Goal: Transaction & Acquisition: Purchase product/service

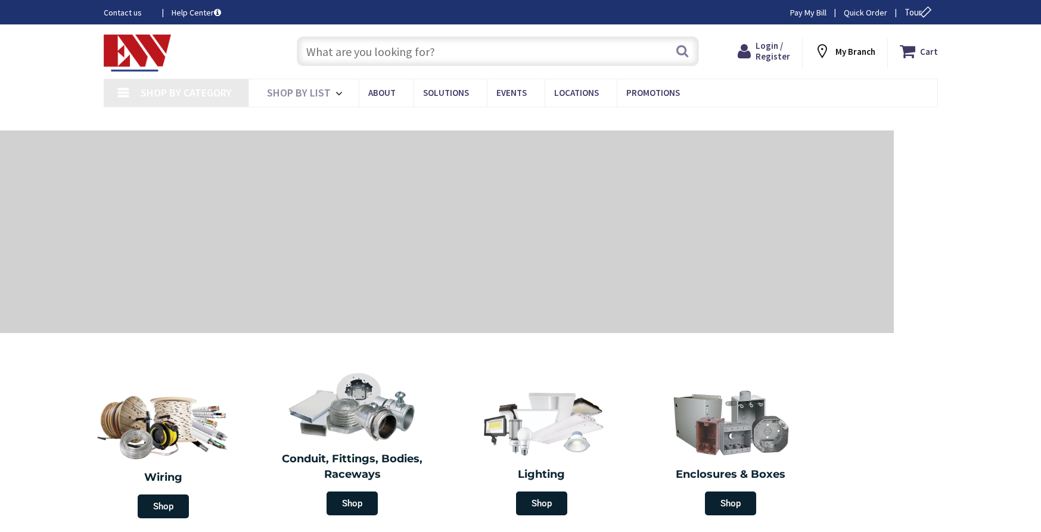
type input "[GEOGRAPHIC_DATA], [GEOGRAPHIC_DATA]"
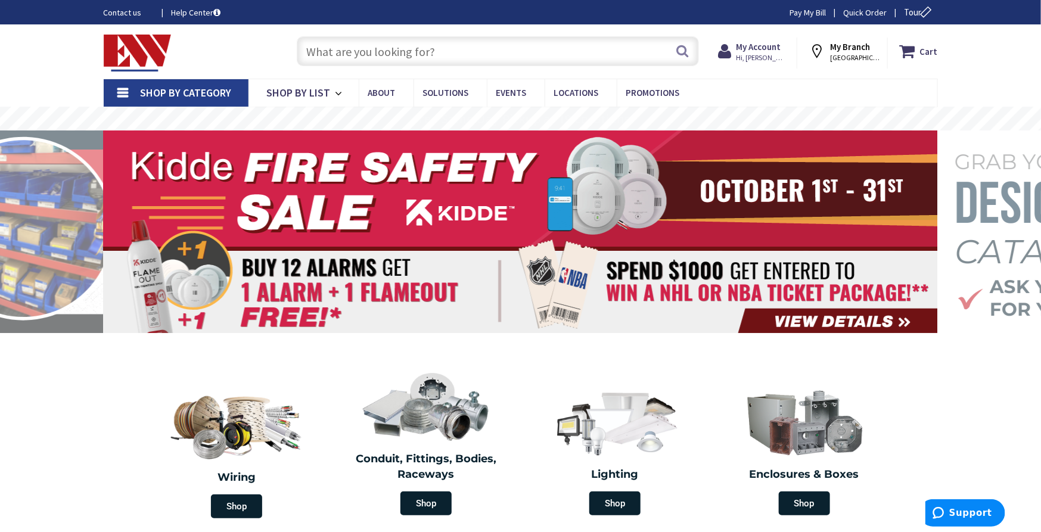
click at [484, 50] on input "text" at bounding box center [498, 51] width 402 height 30
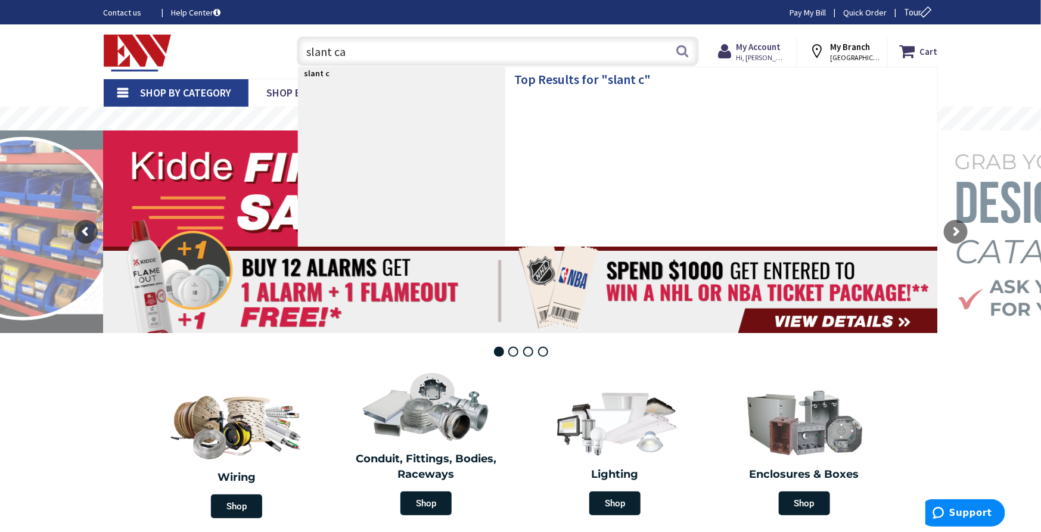
type input "slant can"
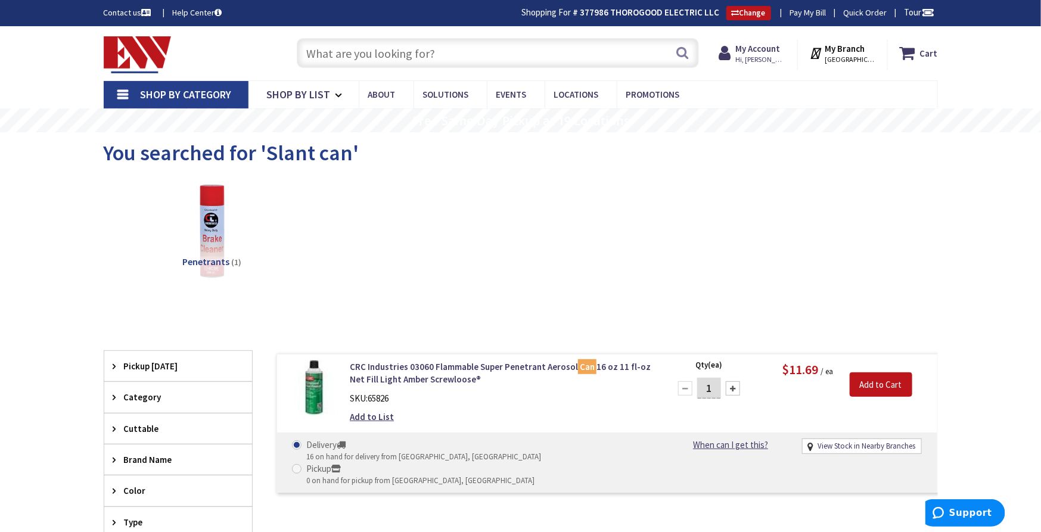
click at [556, 52] on input "text" at bounding box center [498, 53] width 402 height 30
type input "slant trim"
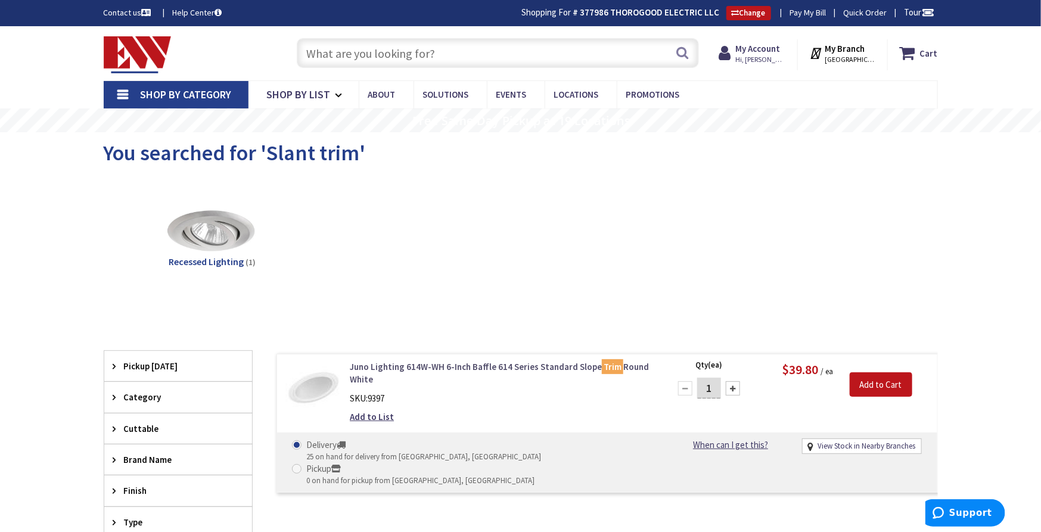
click at [470, 365] on link "Juno Lighting 614W-WH 6-Inch Baffle 614 Series Standard Slope Trim Round White" at bounding box center [501, 374] width 303 height 26
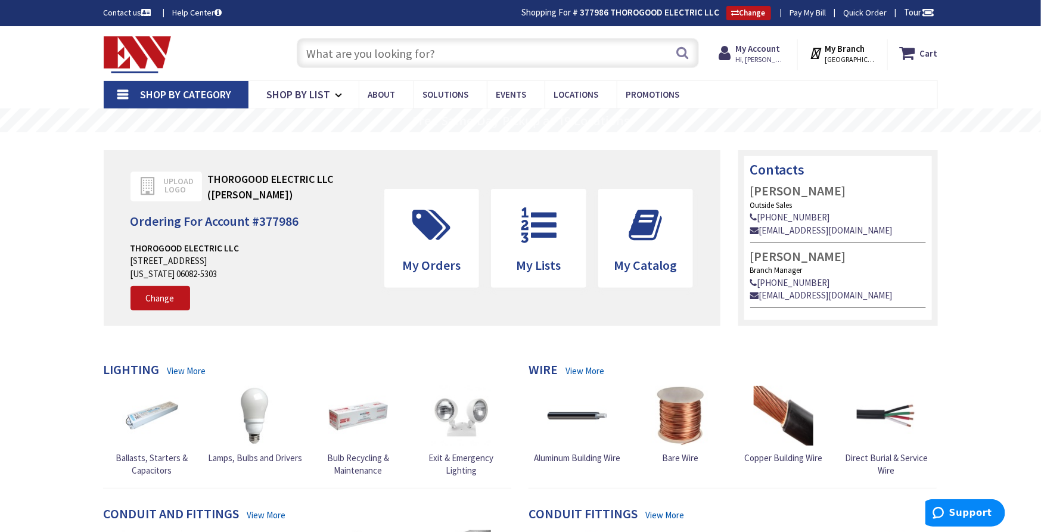
click at [590, 39] on input "text" at bounding box center [498, 53] width 402 height 30
type input "caseta black"
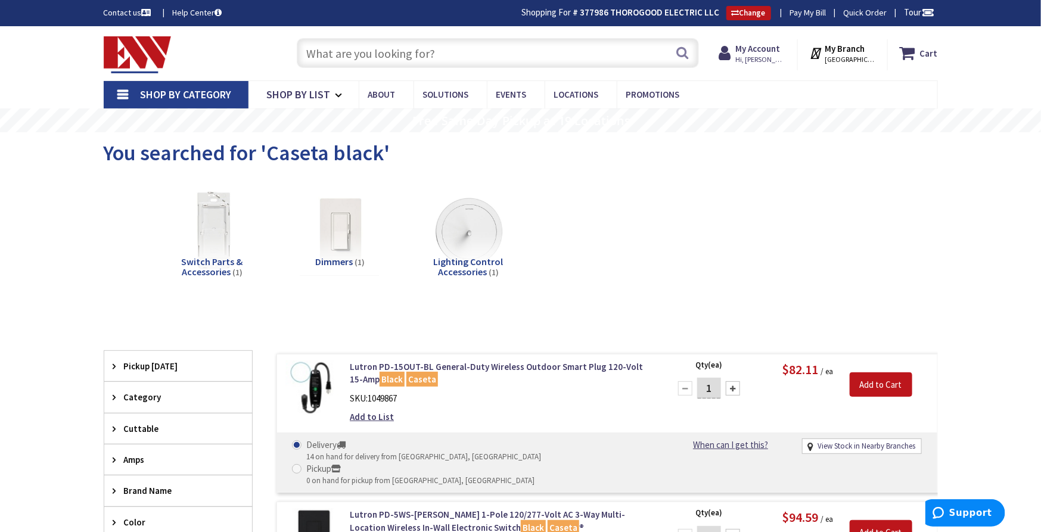
click at [451, 48] on input "text" at bounding box center [498, 53] width 402 height 30
click at [522, 57] on input "text" at bounding box center [498, 53] width 402 height 30
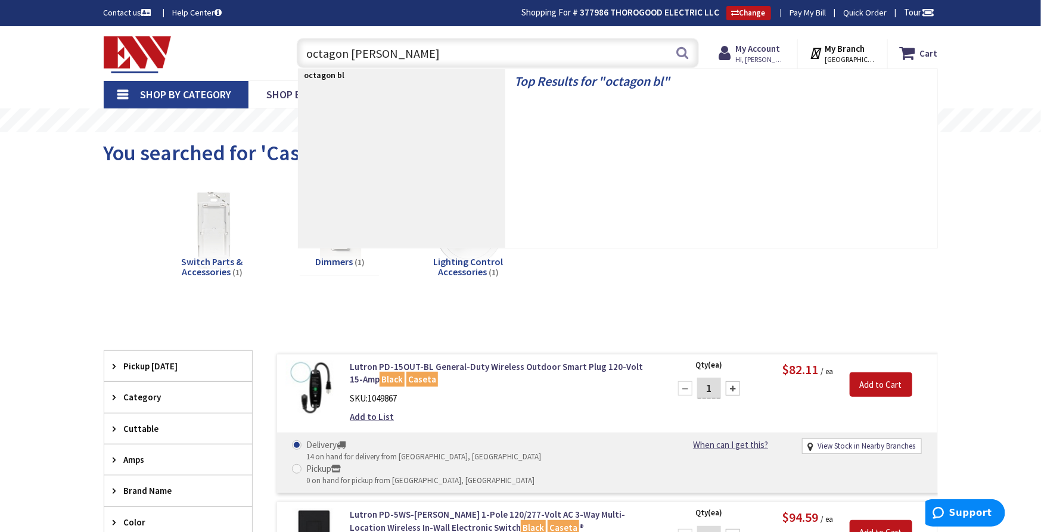
type input "octagon blanl"
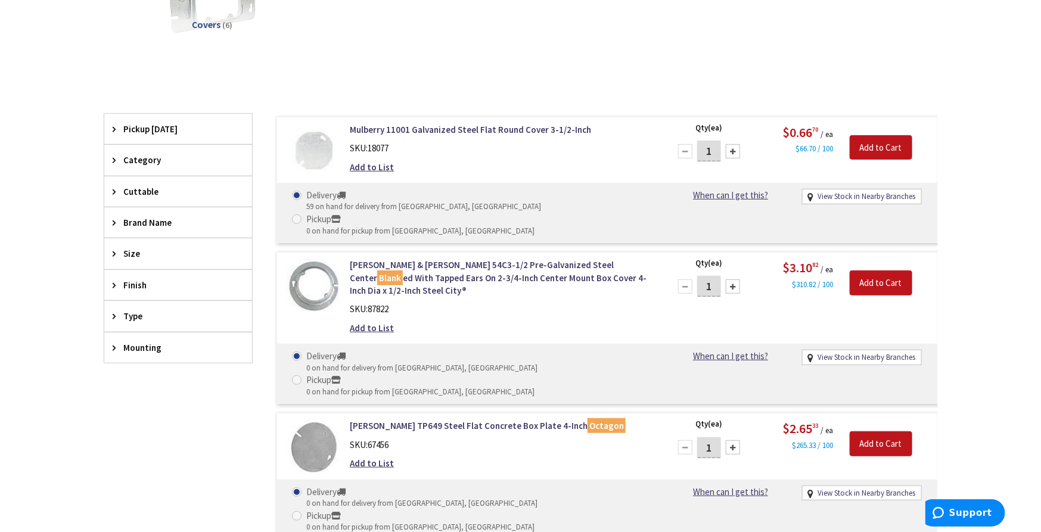
scroll to position [265, 0]
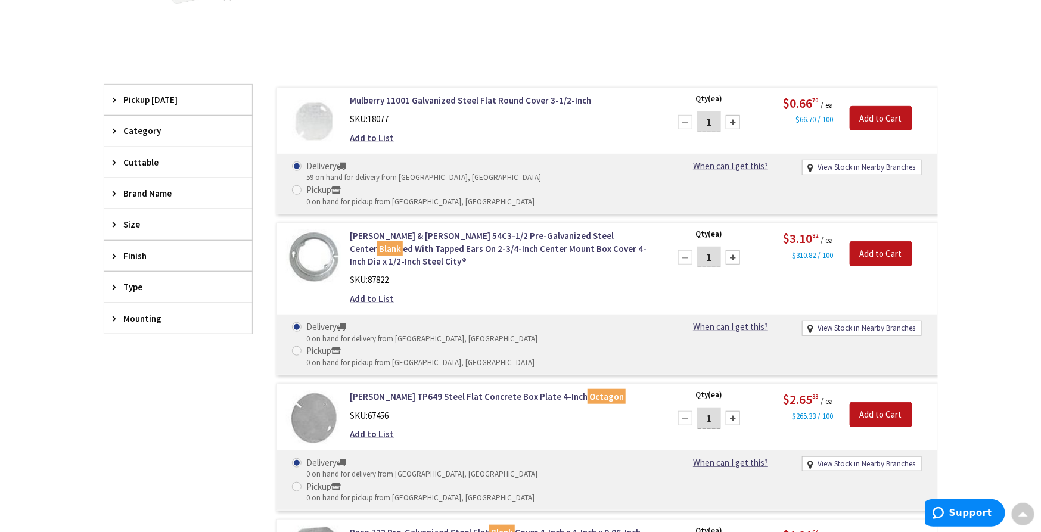
click at [736, 120] on div at bounding box center [733, 122] width 14 height 14
click at [736, 119] on div at bounding box center [733, 122] width 14 height 14
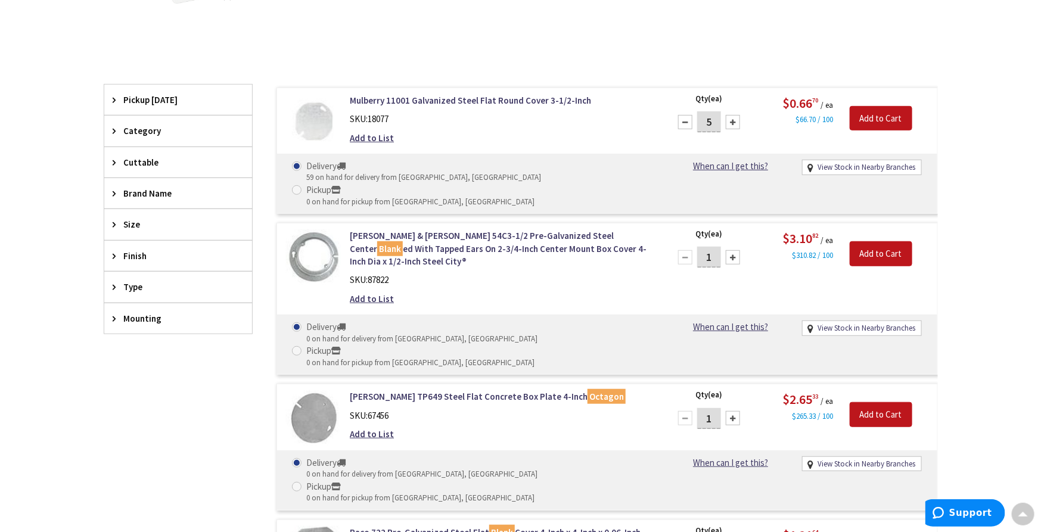
type input "6"
click at [901, 115] on input "Add to Cart" at bounding box center [881, 119] width 63 height 25
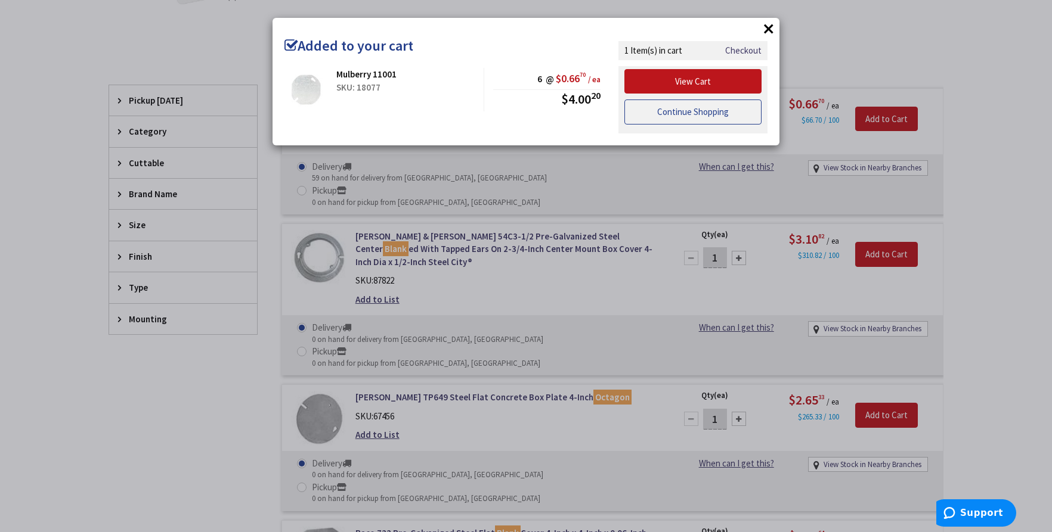
click at [713, 118] on link "Continue Shopping" at bounding box center [692, 112] width 137 height 25
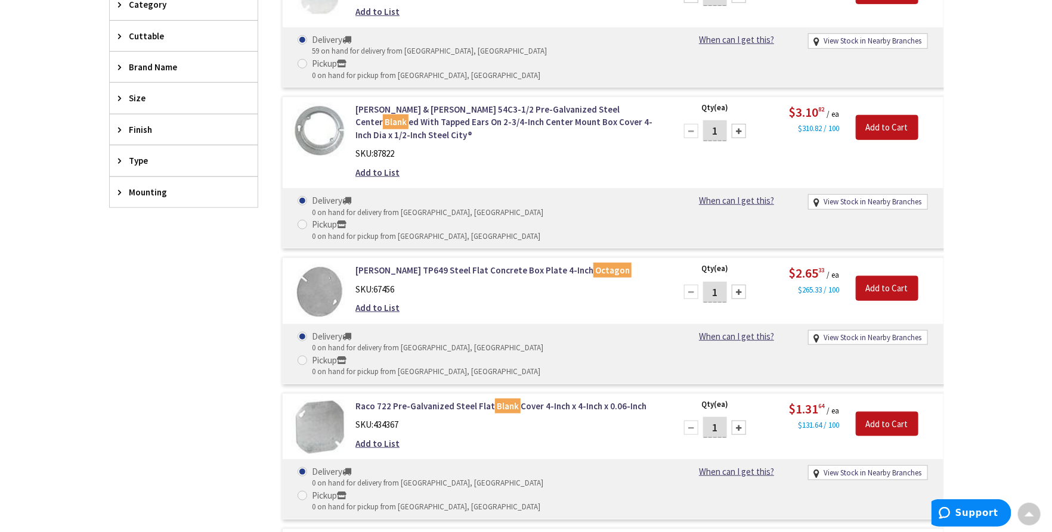
scroll to position [398, 0]
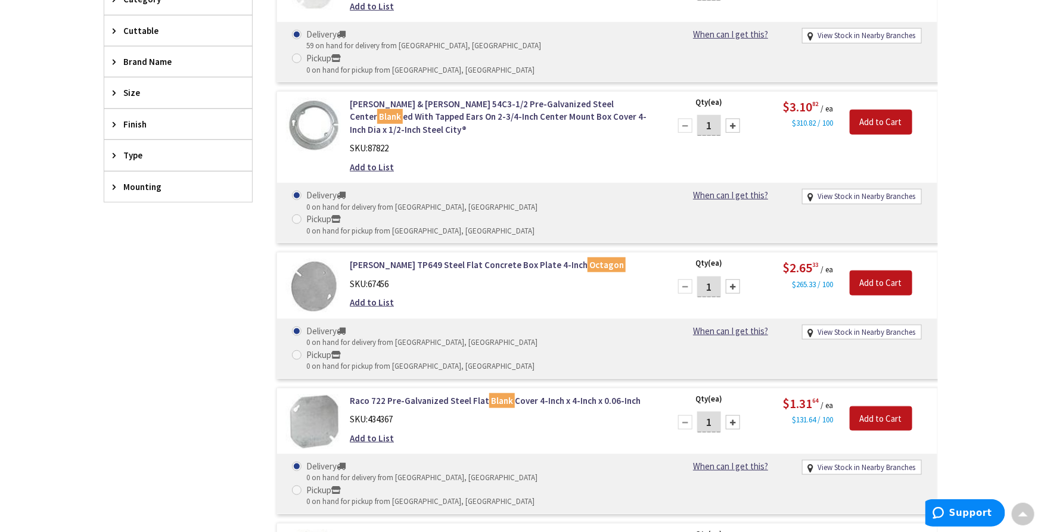
click at [736, 415] on div at bounding box center [733, 422] width 14 height 14
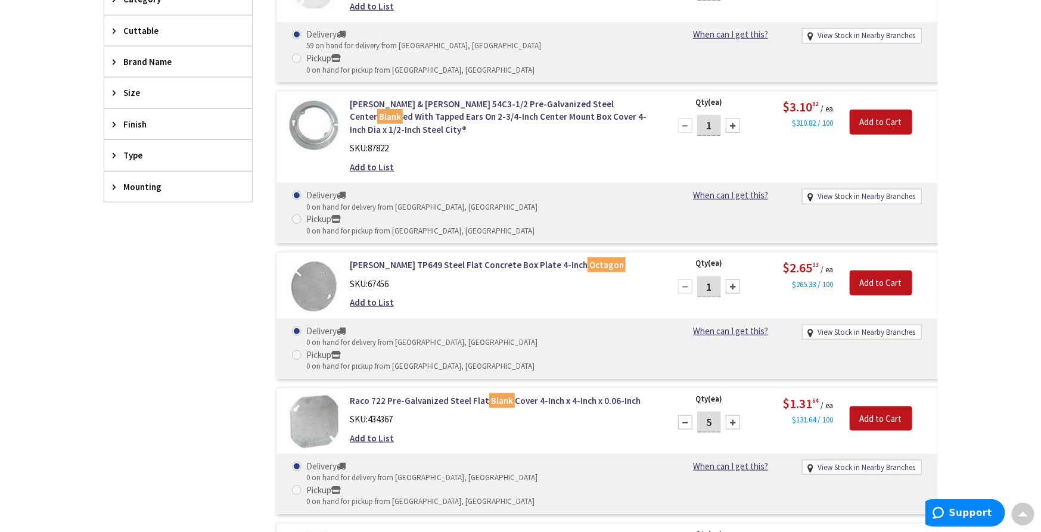
type input "6"
click at [877, 407] on input "Add to Cart" at bounding box center [881, 419] width 63 height 25
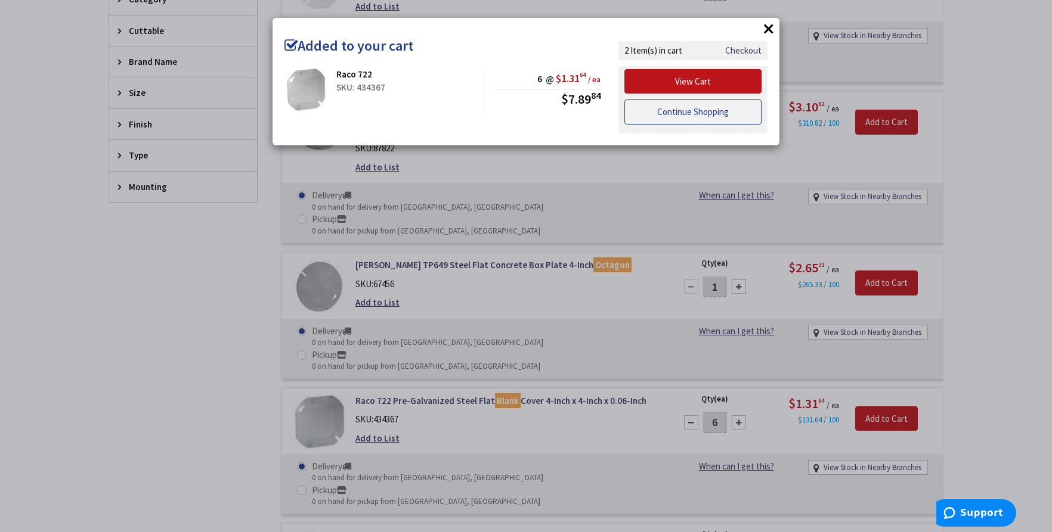
click at [647, 115] on link "Continue Shopping" at bounding box center [692, 112] width 137 height 25
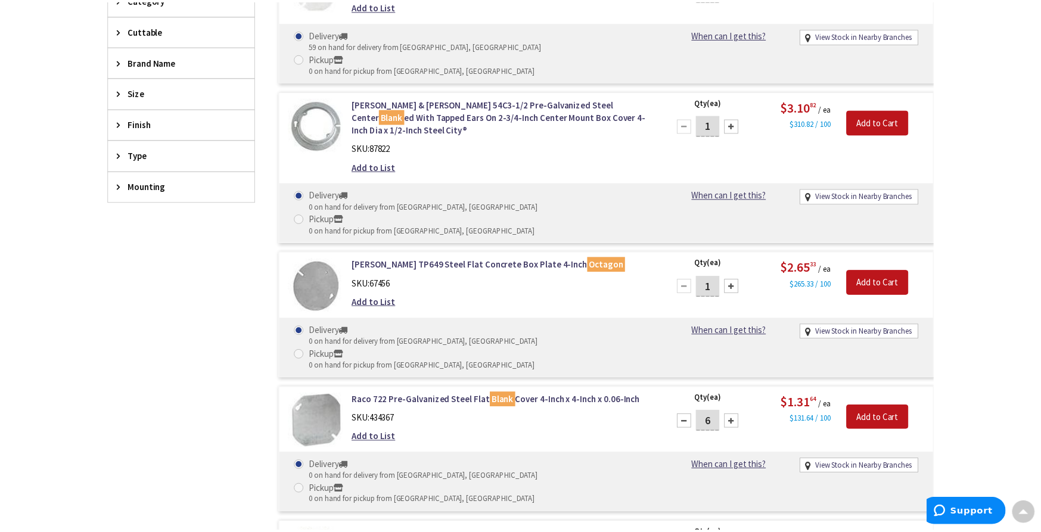
scroll to position [0, 0]
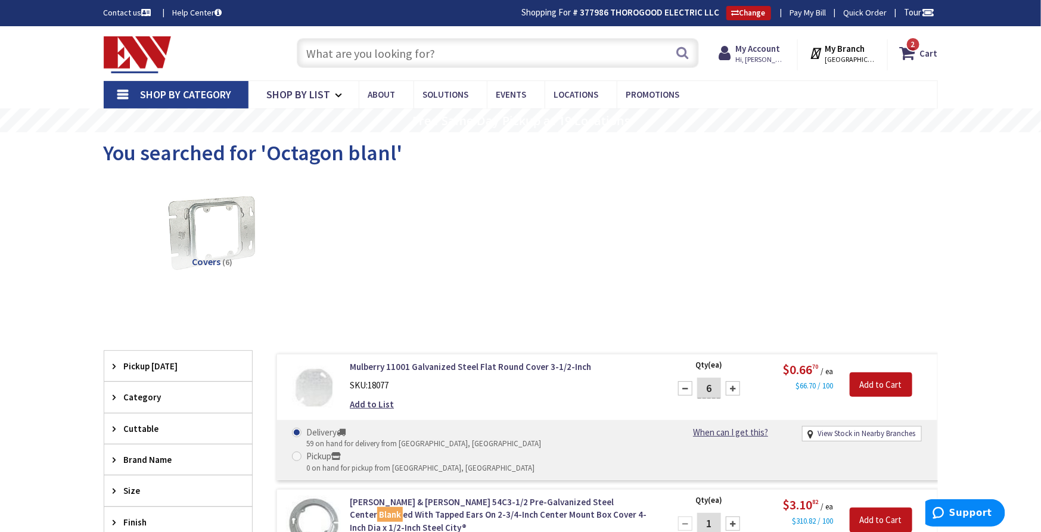
click at [462, 49] on input "text" at bounding box center [498, 53] width 402 height 30
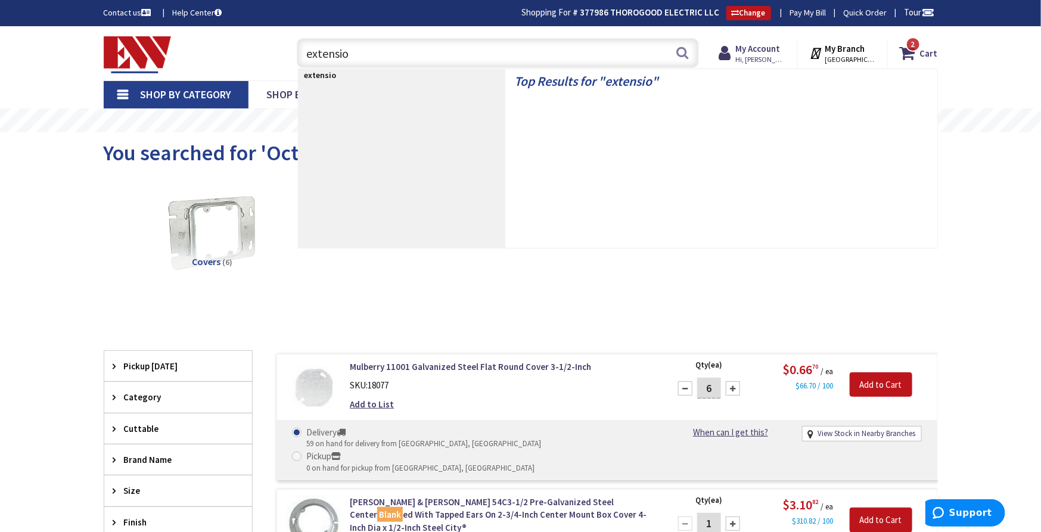
type input "extension"
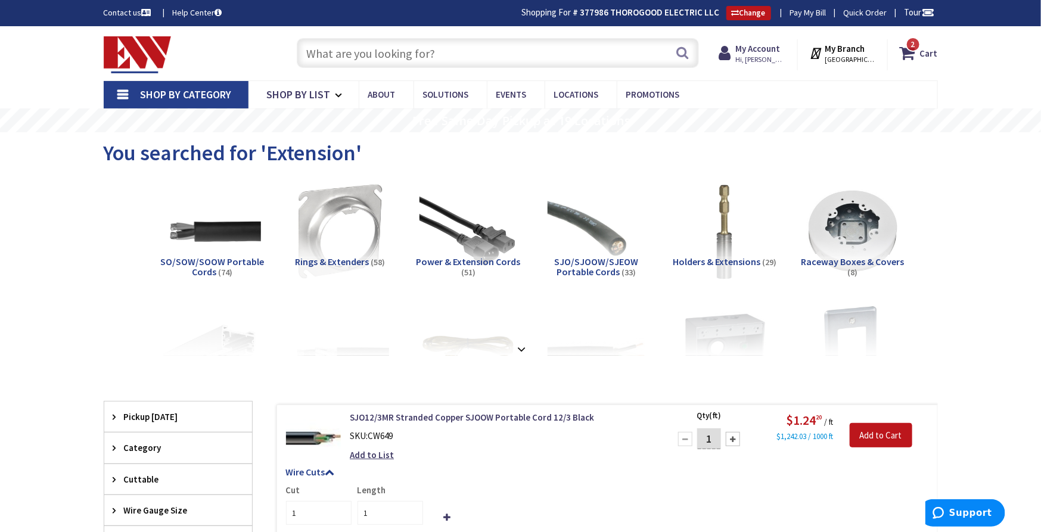
click at [410, 48] on input "text" at bounding box center [498, 53] width 402 height 30
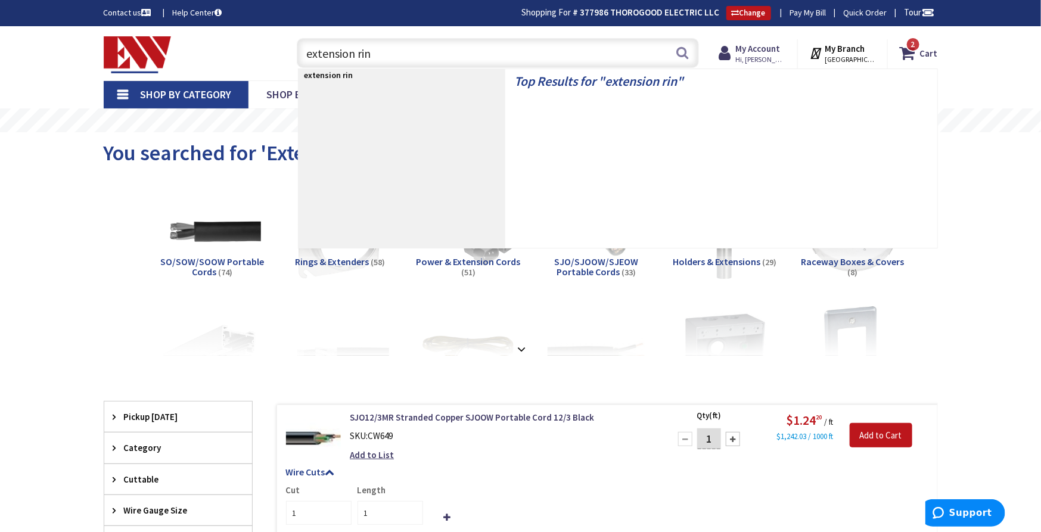
type input "extension ring"
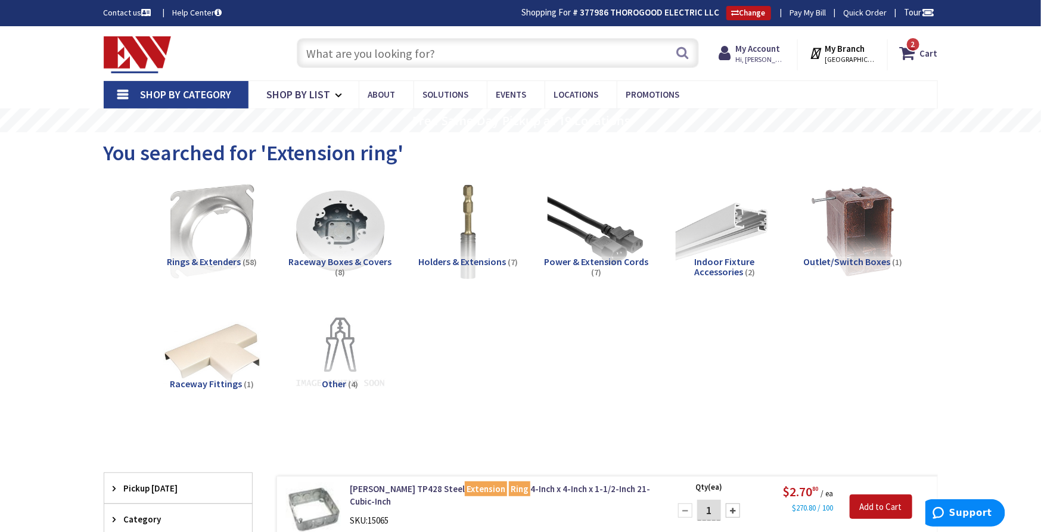
click at [424, 49] on input "text" at bounding box center [498, 53] width 402 height 30
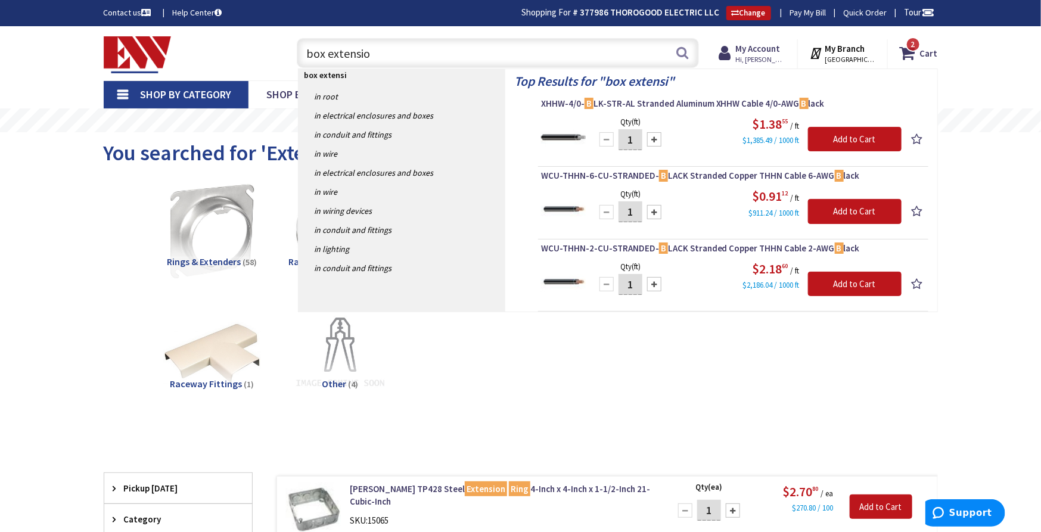
type input "box extension"
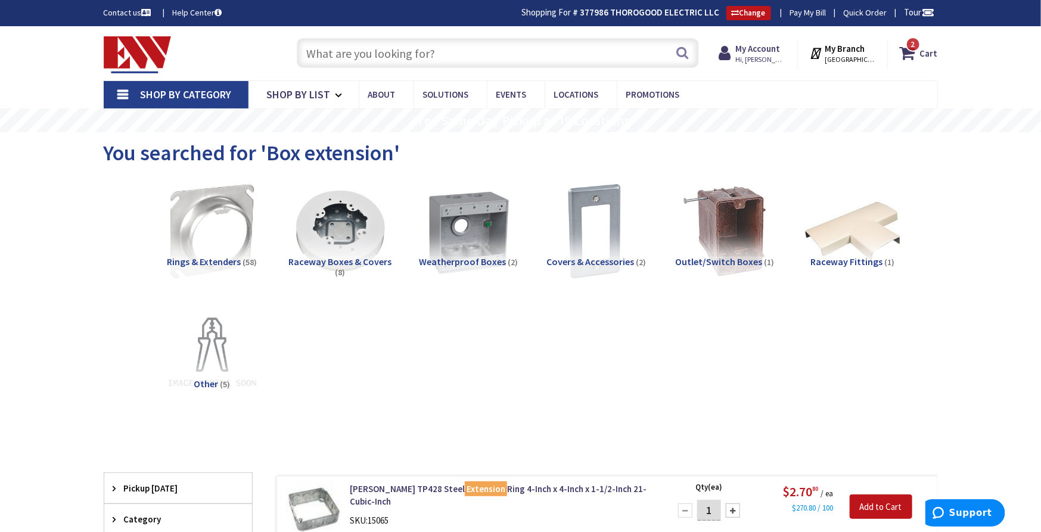
click at [401, 58] on input "text" at bounding box center [498, 53] width 402 height 30
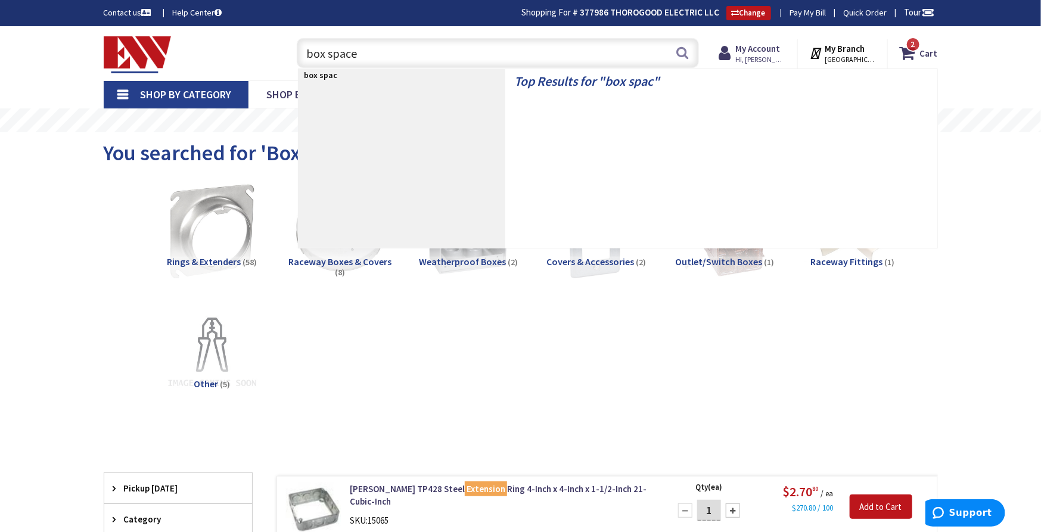
type input "box spacer"
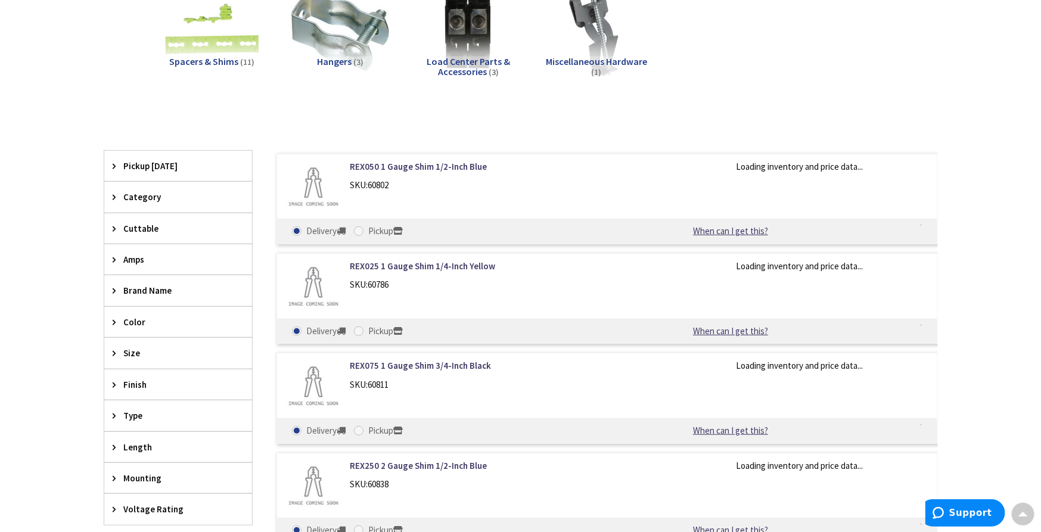
scroll to position [200, 0]
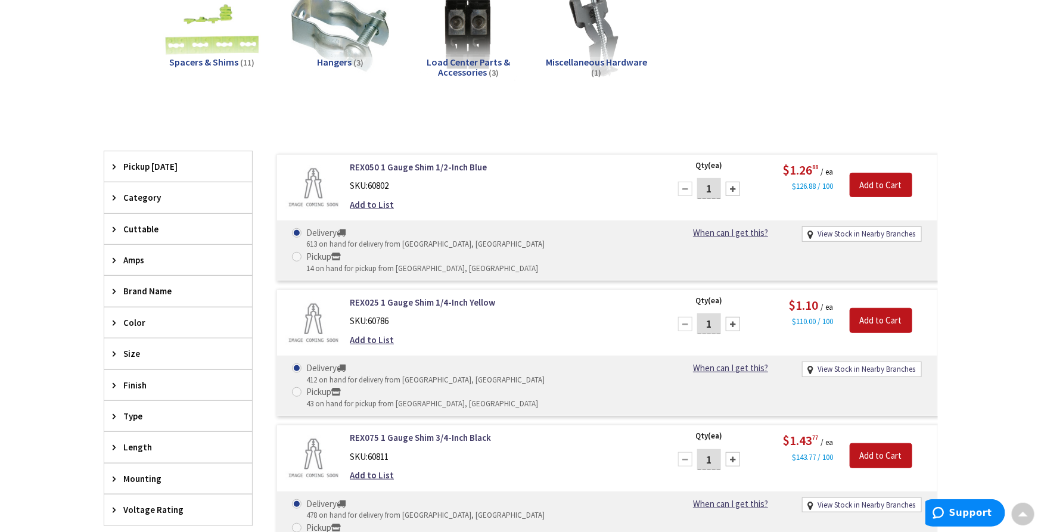
click at [716, 185] on input "1" at bounding box center [709, 188] width 24 height 21
type input "10"
click at [858, 185] on input "Add to Cart" at bounding box center [881, 185] width 63 height 25
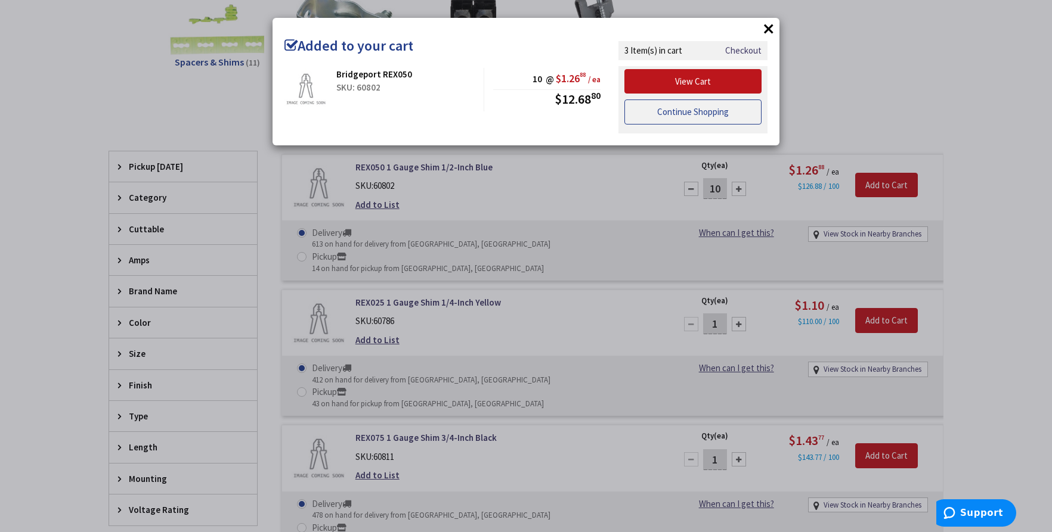
drag, startPoint x: 691, startPoint y: 114, endPoint x: 722, endPoint y: 214, distance: 104.3
click at [691, 115] on link "Continue Shopping" at bounding box center [692, 112] width 137 height 25
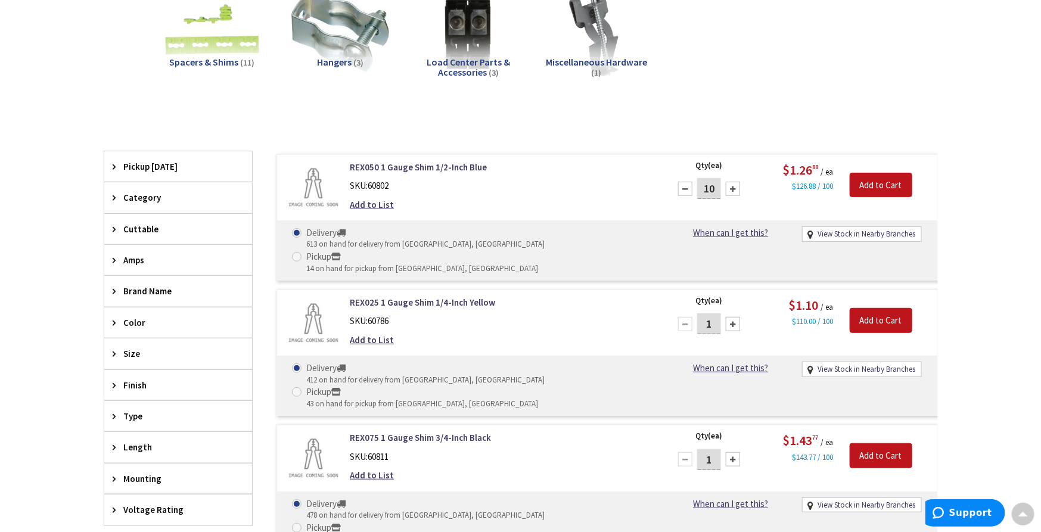
click at [719, 314] on input "1" at bounding box center [709, 324] width 24 height 21
type input "10"
click at [905, 308] on input "Add to Cart" at bounding box center [881, 320] width 63 height 25
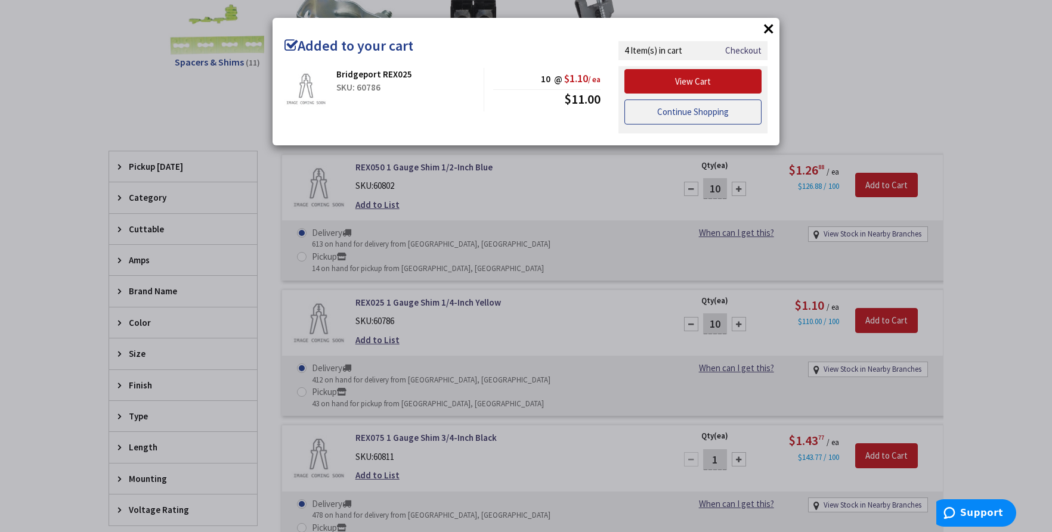
click at [730, 107] on link "Continue Shopping" at bounding box center [692, 112] width 137 height 25
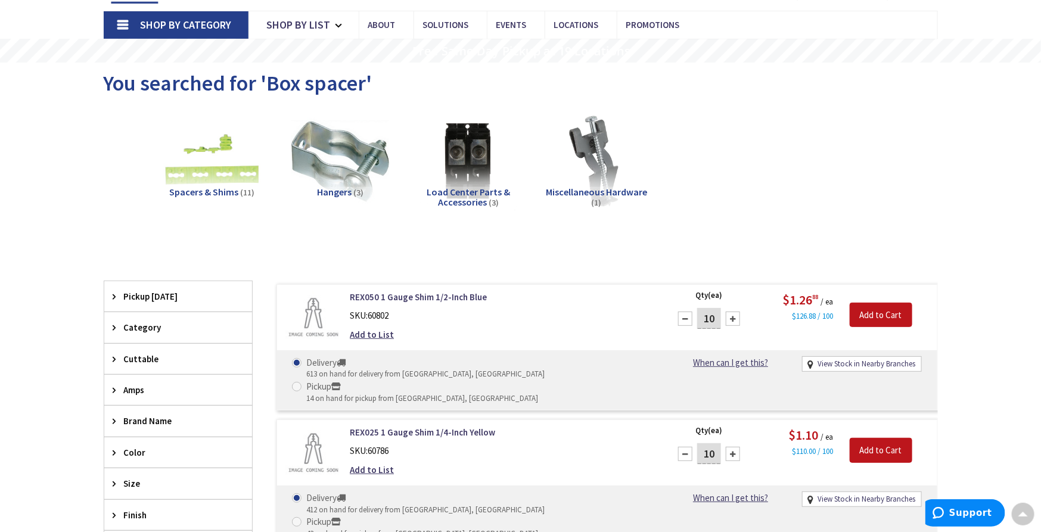
scroll to position [0, 0]
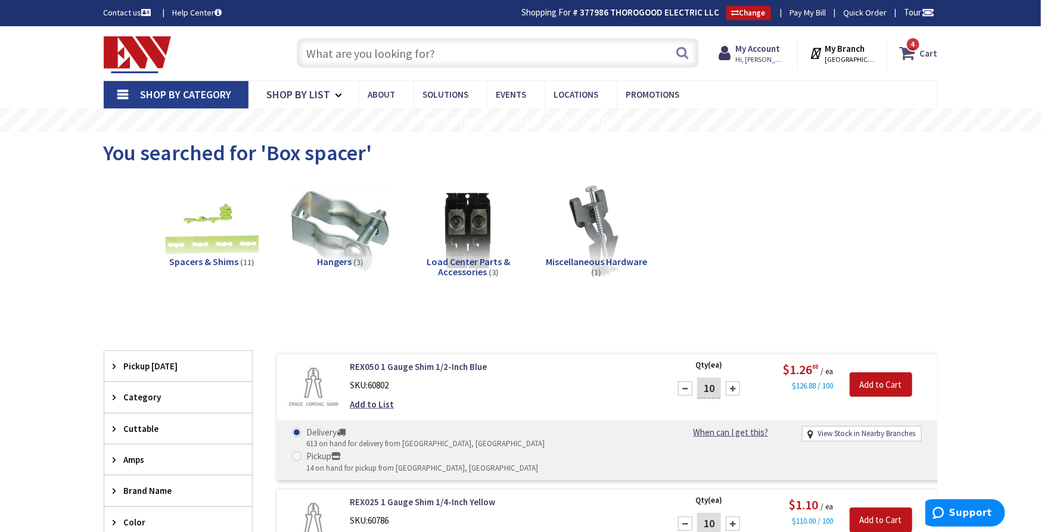
click at [908, 52] on icon at bounding box center [910, 52] width 20 height 21
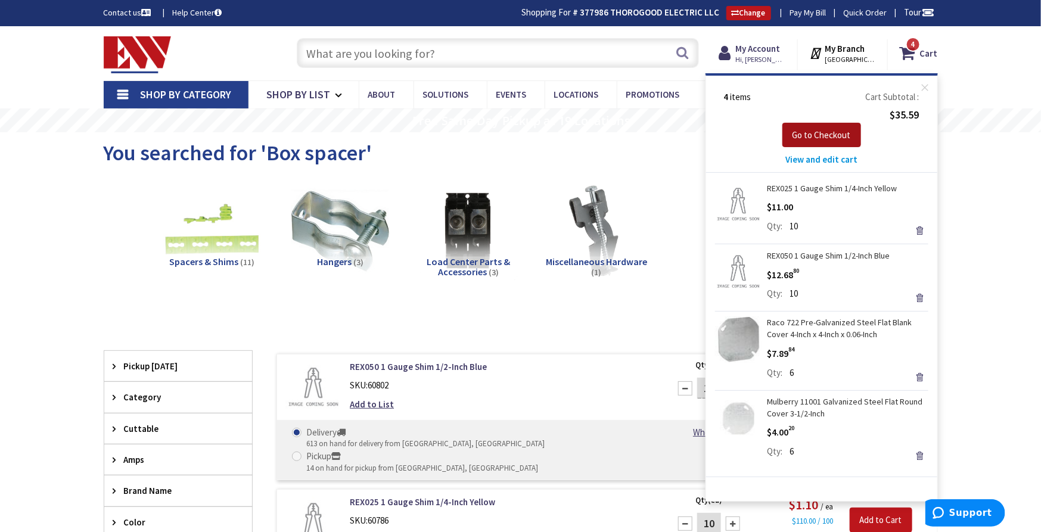
click at [827, 141] on button "Go to Checkout" at bounding box center [822, 135] width 79 height 25
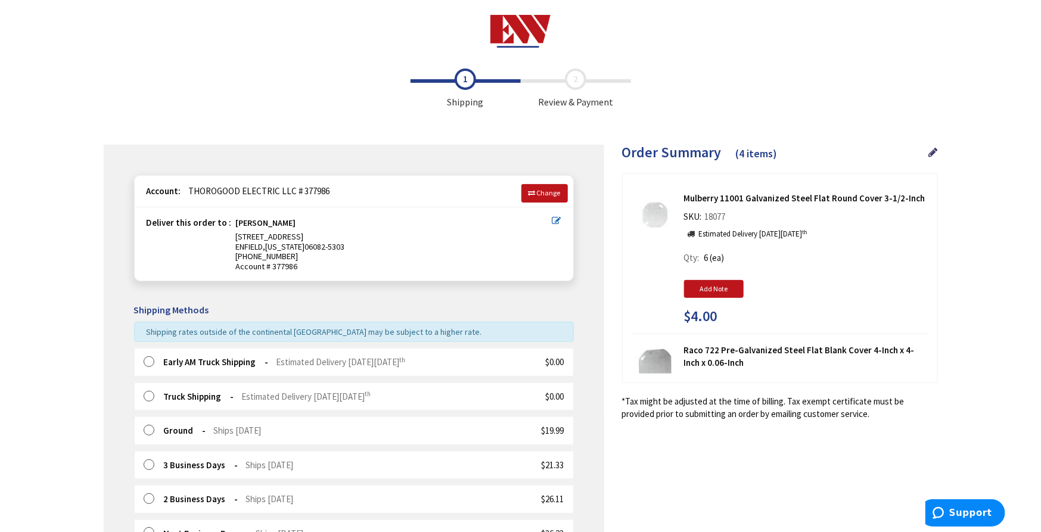
drag, startPoint x: 154, startPoint y: 359, endPoint x: 242, endPoint y: 352, distance: 88.5
click at [154, 359] on label at bounding box center [153, 362] width 18 height 12
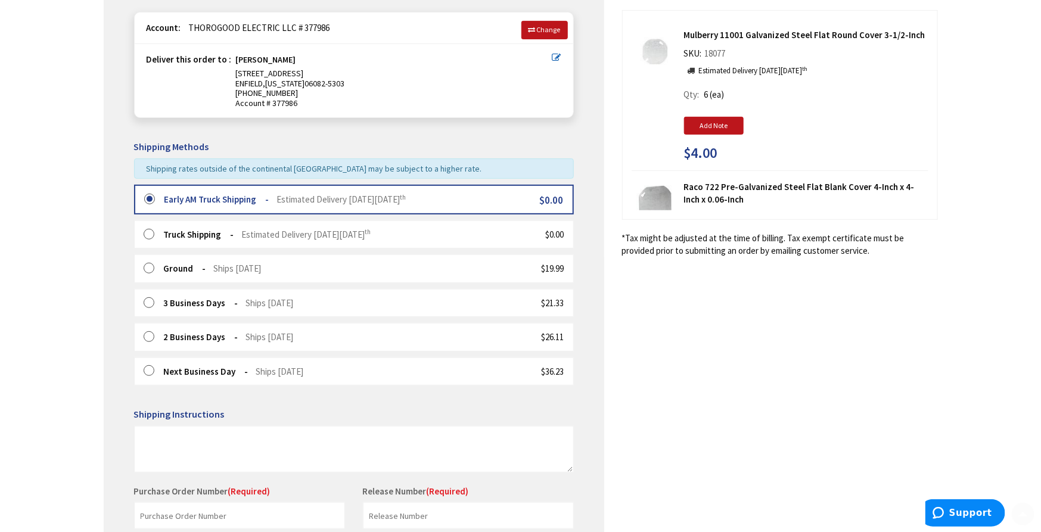
scroll to position [347, 0]
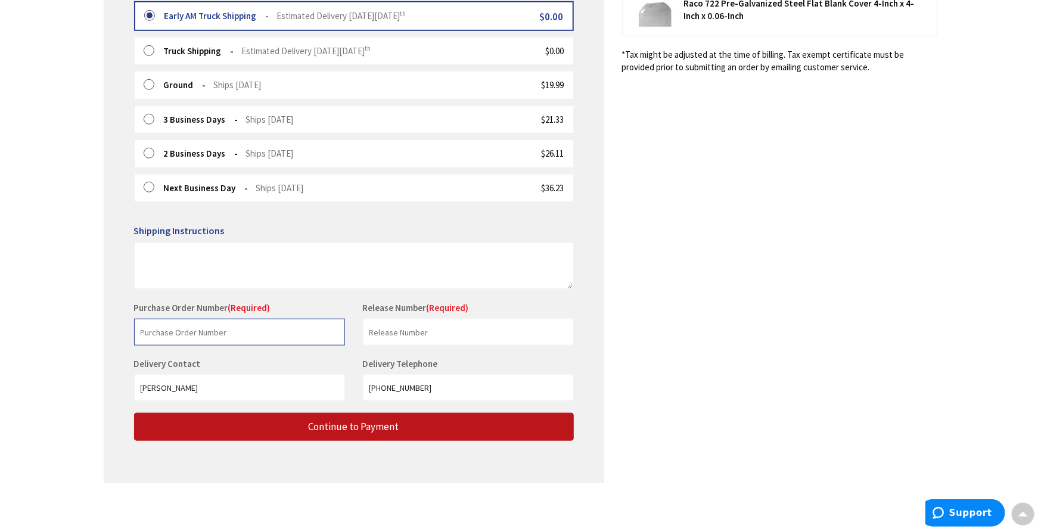
click at [228, 327] on input "text" at bounding box center [239, 332] width 211 height 27
type input "0107R"
type input "CCSU"
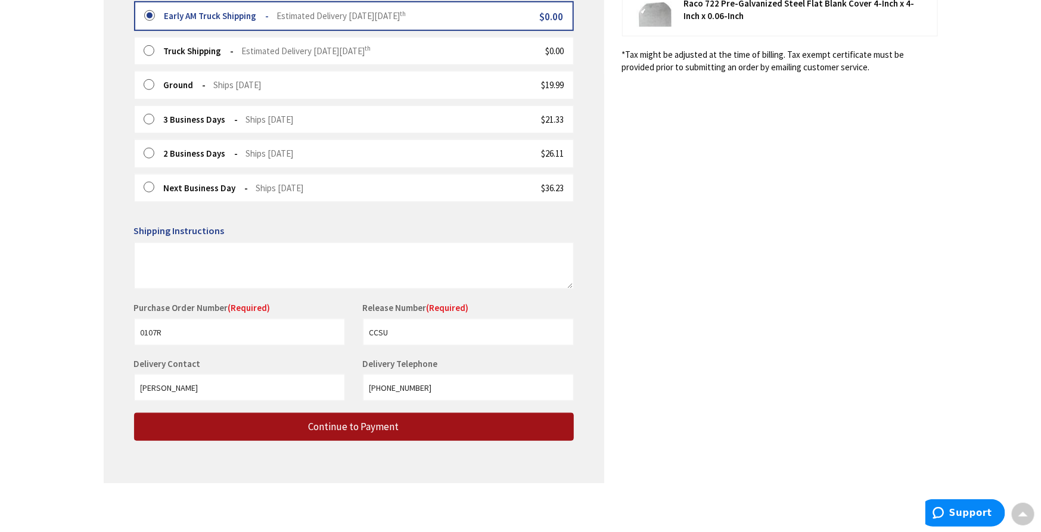
click at [325, 425] on span "Continue to Payment" at bounding box center [354, 426] width 91 height 13
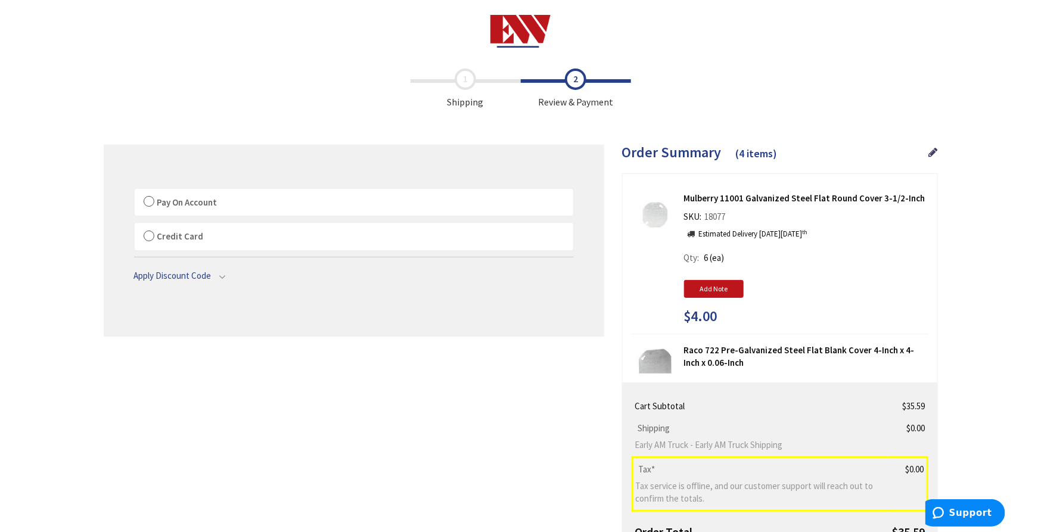
click at [157, 199] on span "Pay On Account" at bounding box center [187, 202] width 60 height 11
click at [135, 191] on input "Pay On Account" at bounding box center [135, 191] width 0 height 0
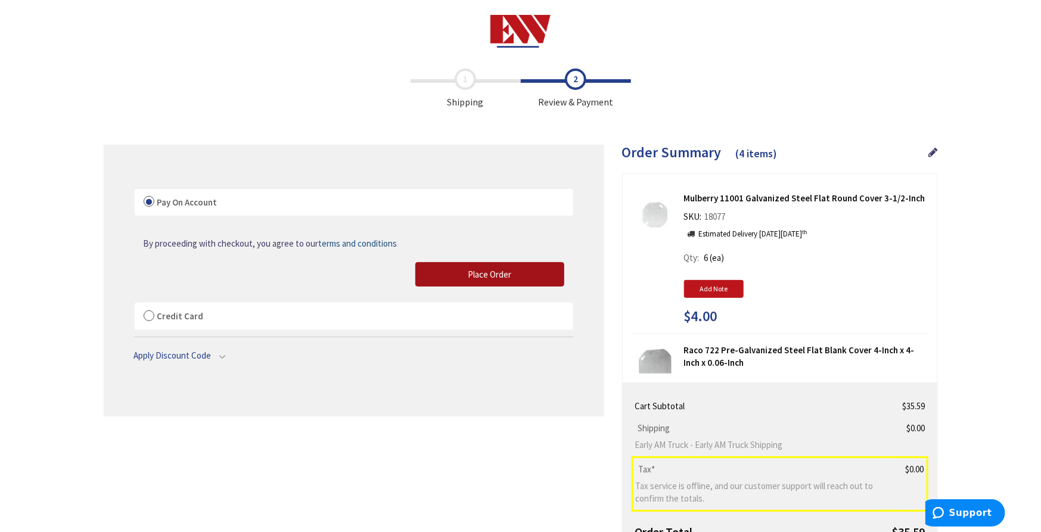
click at [442, 277] on button "Place Order" at bounding box center [489, 274] width 149 height 25
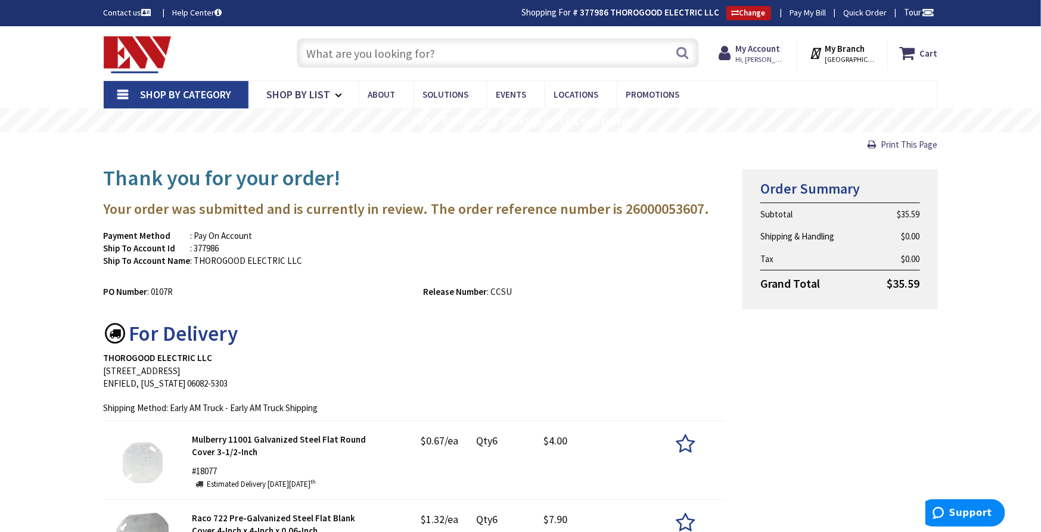
click at [421, 46] on input "text" at bounding box center [498, 53] width 402 height 30
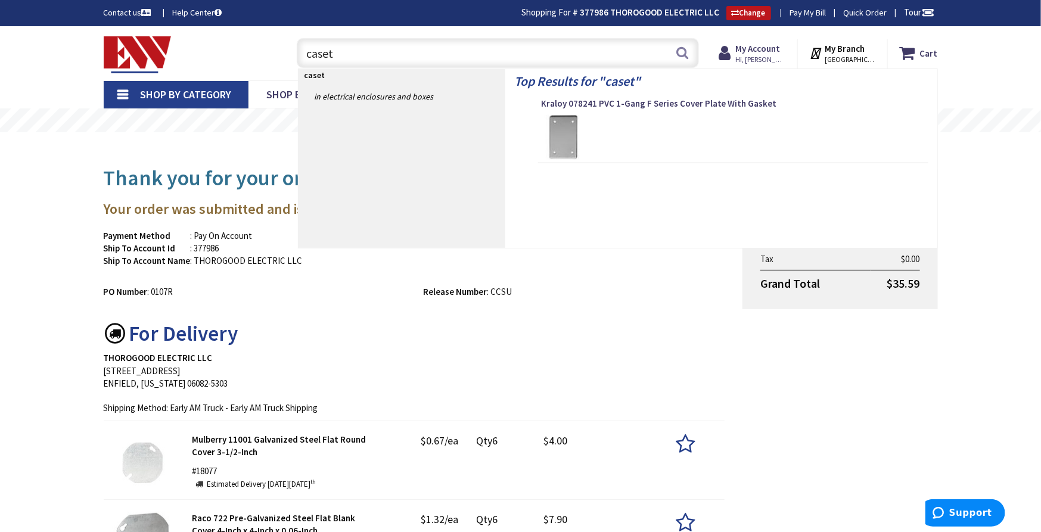
type input "caseta"
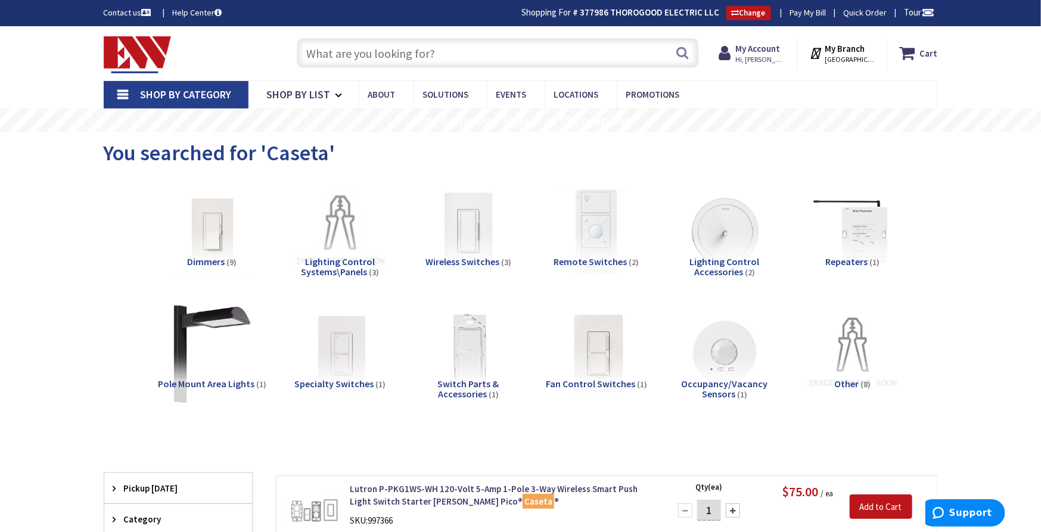
click at [603, 225] on img at bounding box center [596, 232] width 108 height 108
